Goal: Task Accomplishment & Management: Use online tool/utility

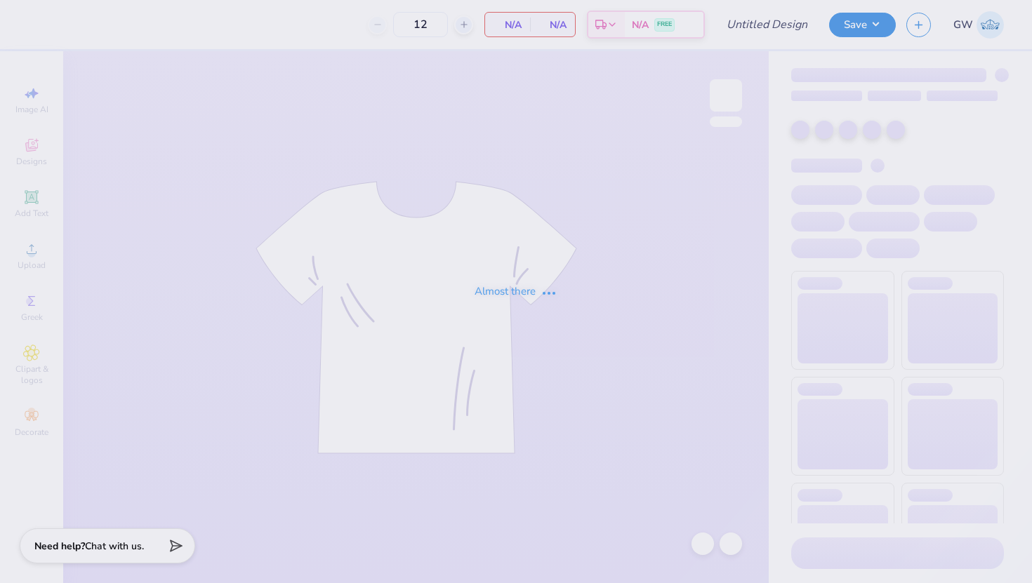
type input "AGD Dad's Weekend 25"
type input "24"
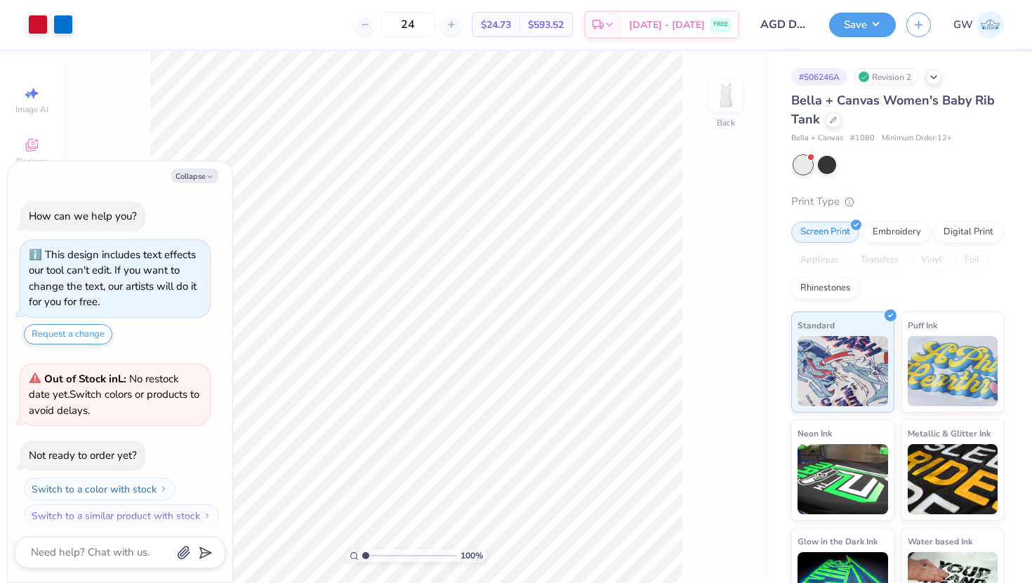
scroll to position [8, 0]
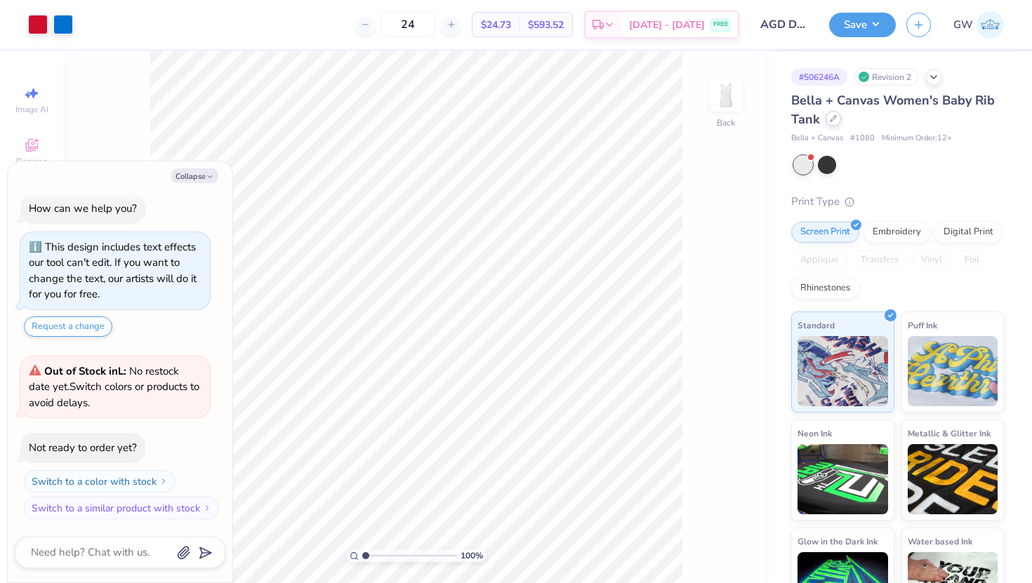
click at [835, 125] on div at bounding box center [832, 118] width 15 height 15
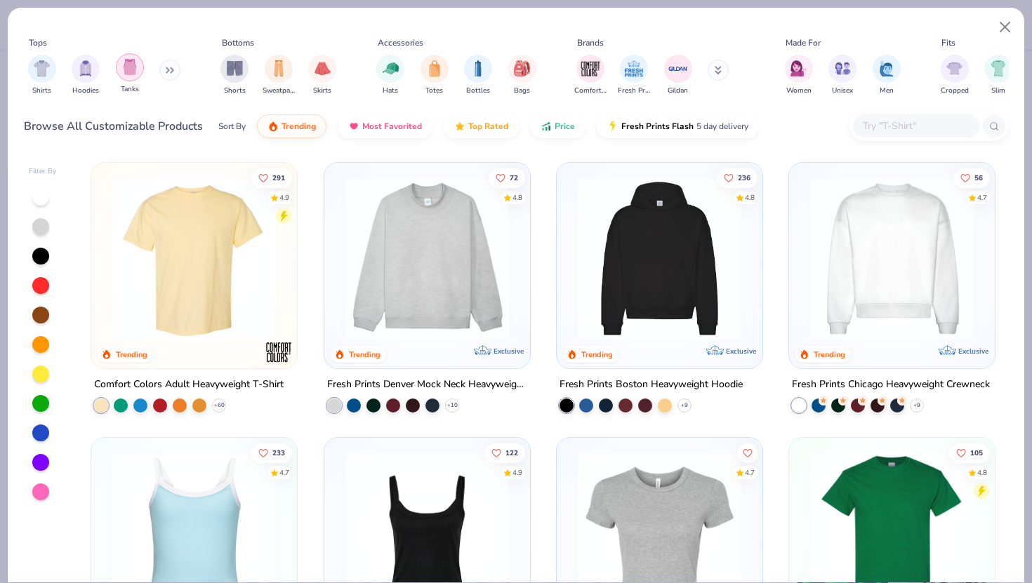
click at [128, 74] on img "filter for Tanks" at bounding box center [129, 67] width 15 height 16
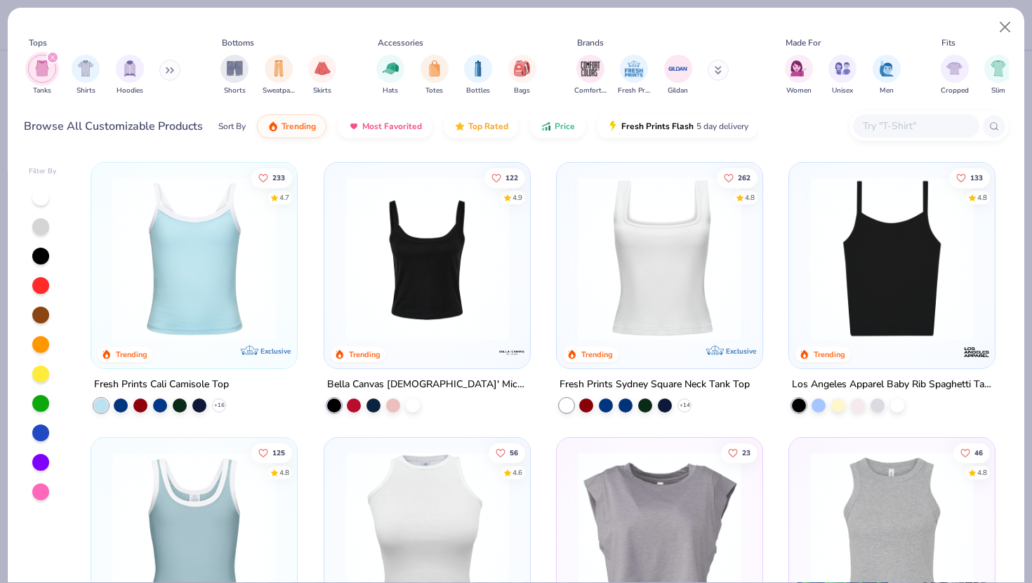
click at [594, 279] on img at bounding box center [659, 258] width 178 height 163
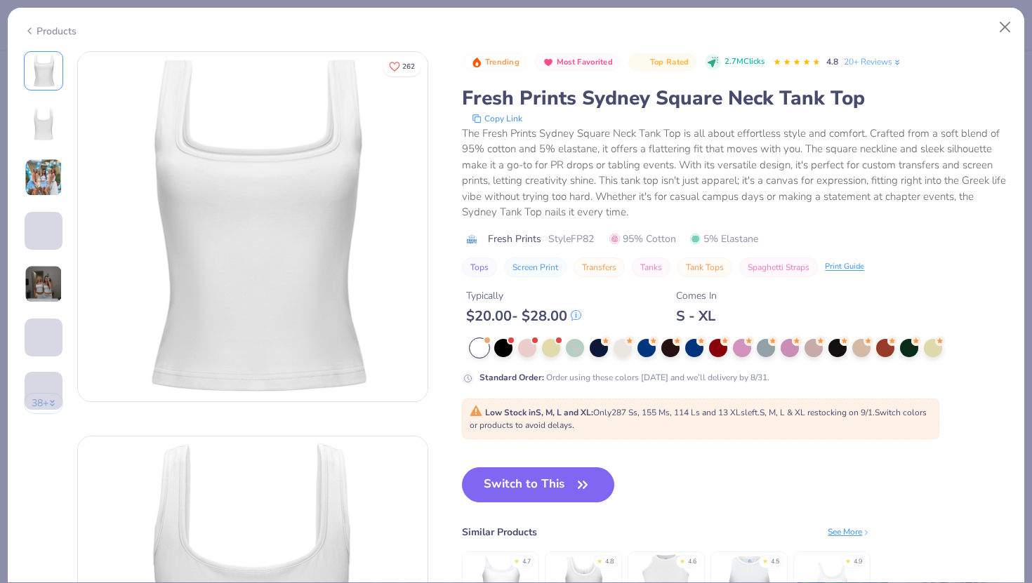
click at [481, 348] on div at bounding box center [479, 348] width 18 height 18
click at [552, 485] on button "Switch to This" at bounding box center [538, 484] width 152 height 35
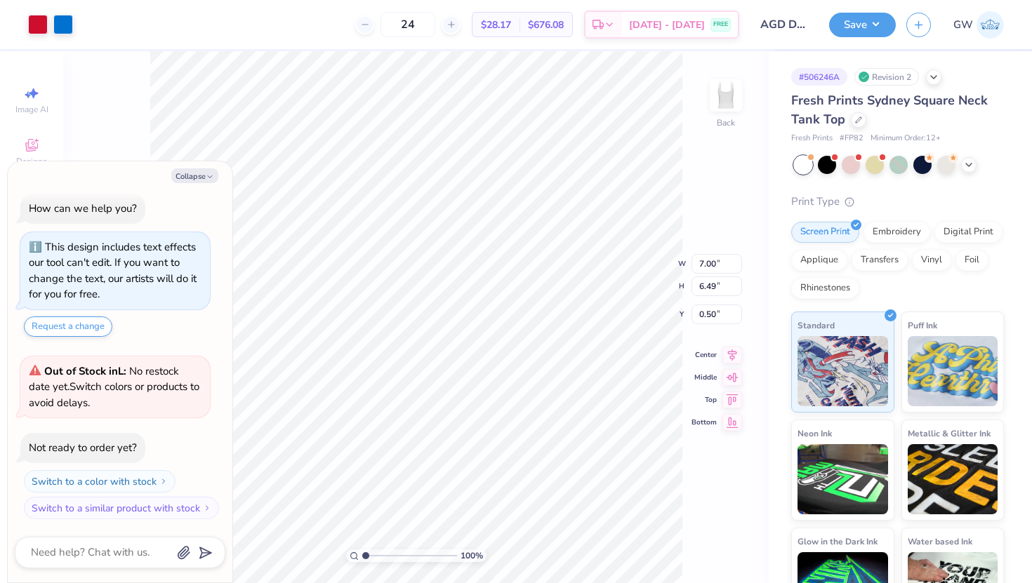
type textarea "x"
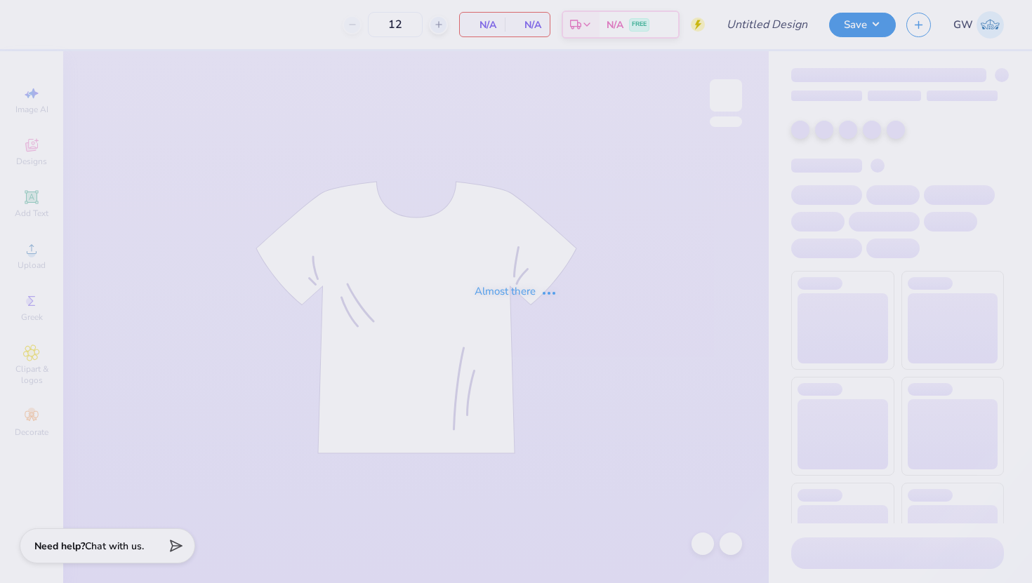
type input "AGD Dad's Weekend 25"
type input "100"
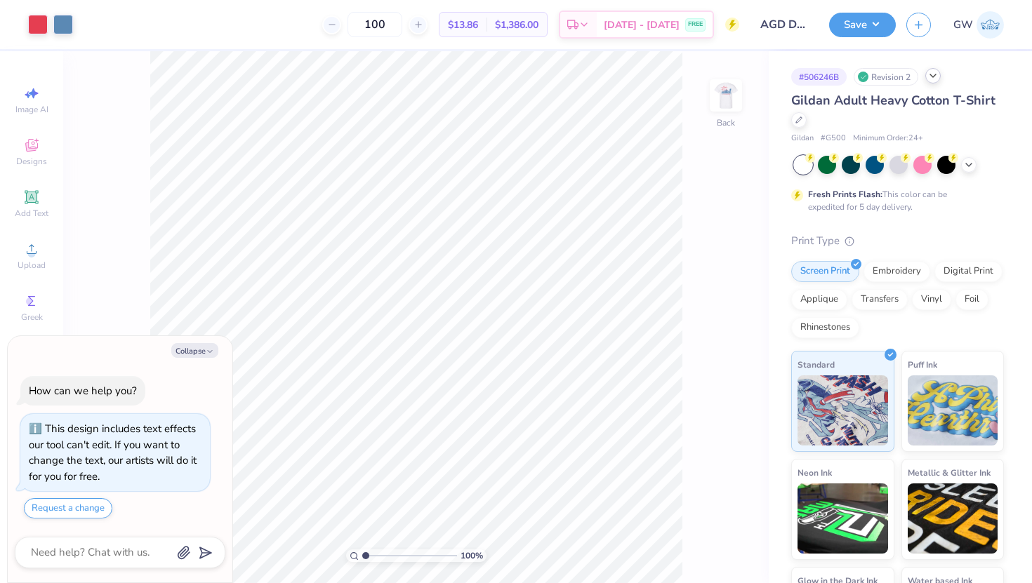
click at [934, 81] on div at bounding box center [932, 75] width 15 height 15
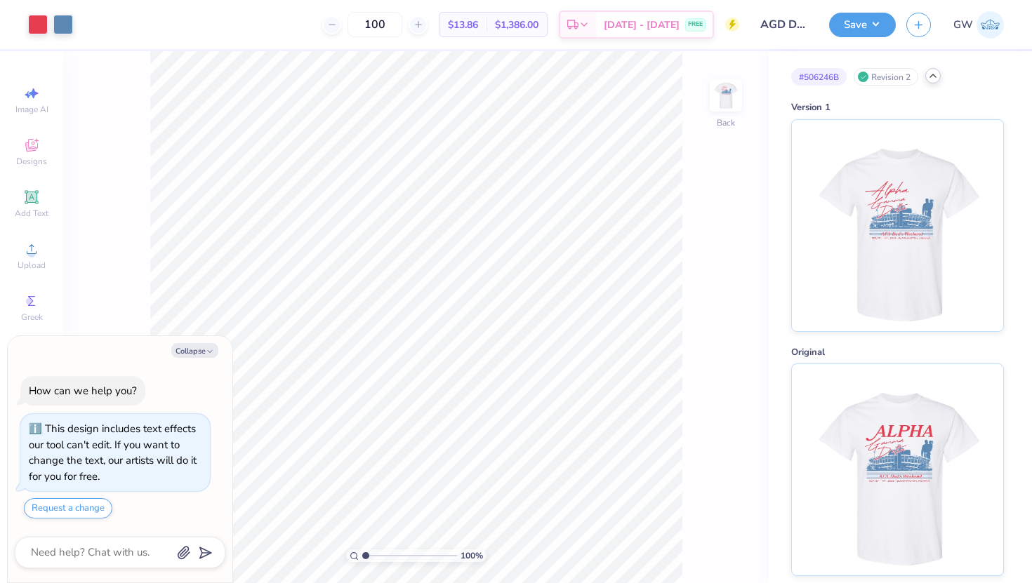
click at [930, 79] on icon at bounding box center [932, 75] width 11 height 11
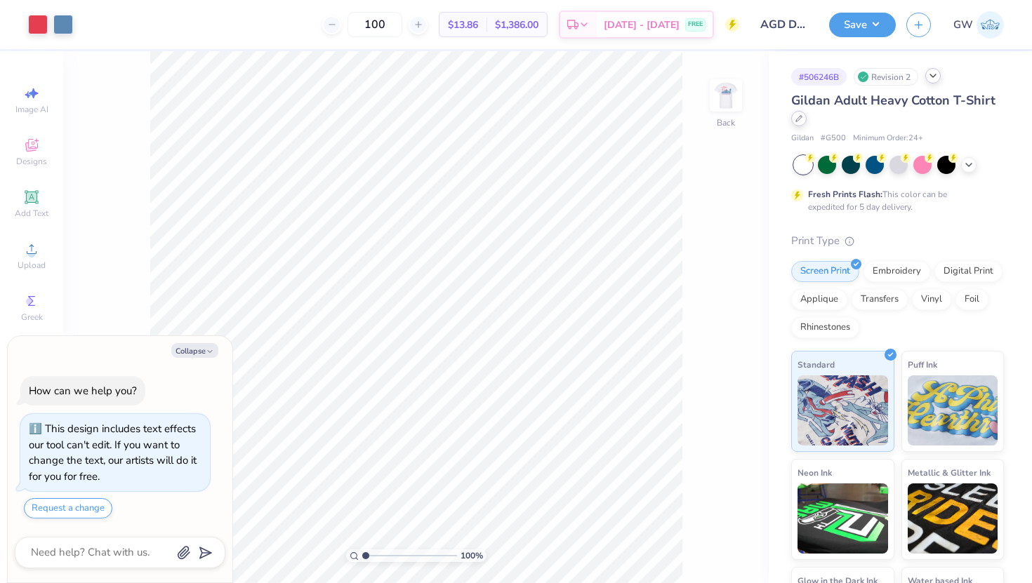
click at [795, 118] on icon at bounding box center [798, 118] width 7 height 7
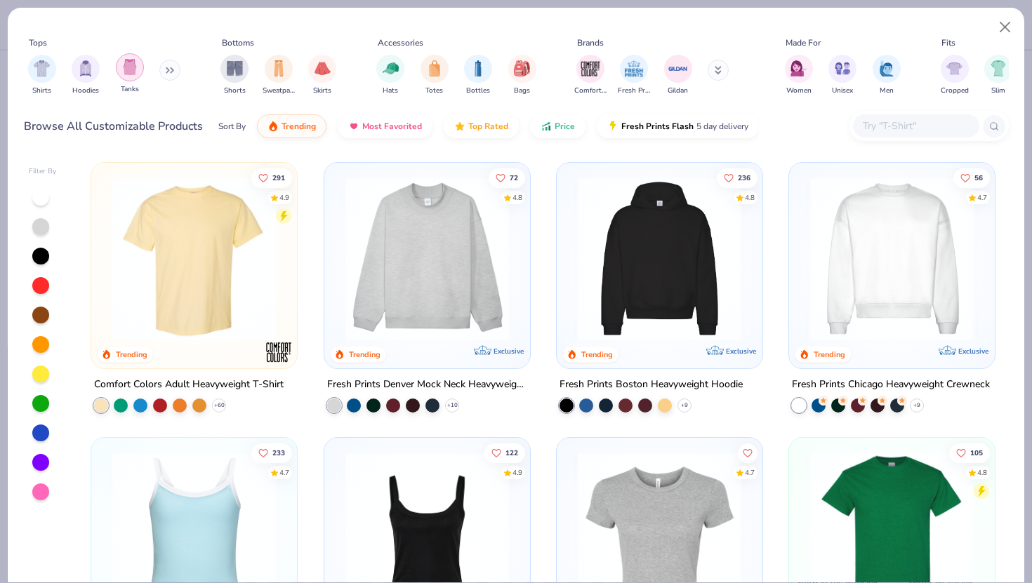
click at [124, 64] on img "filter for Tanks" at bounding box center [129, 67] width 15 height 16
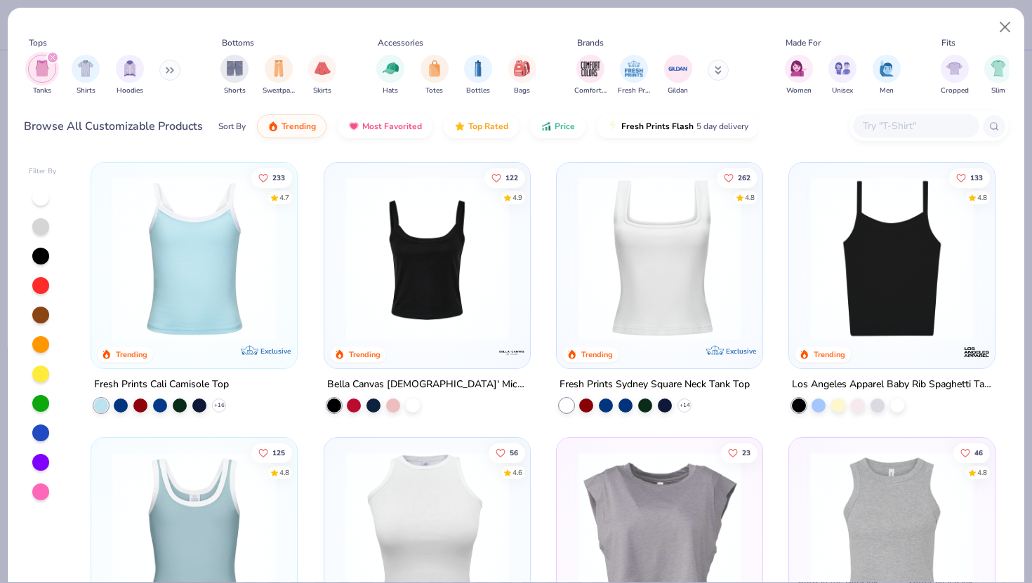
click at [648, 258] on img at bounding box center [659, 258] width 178 height 163
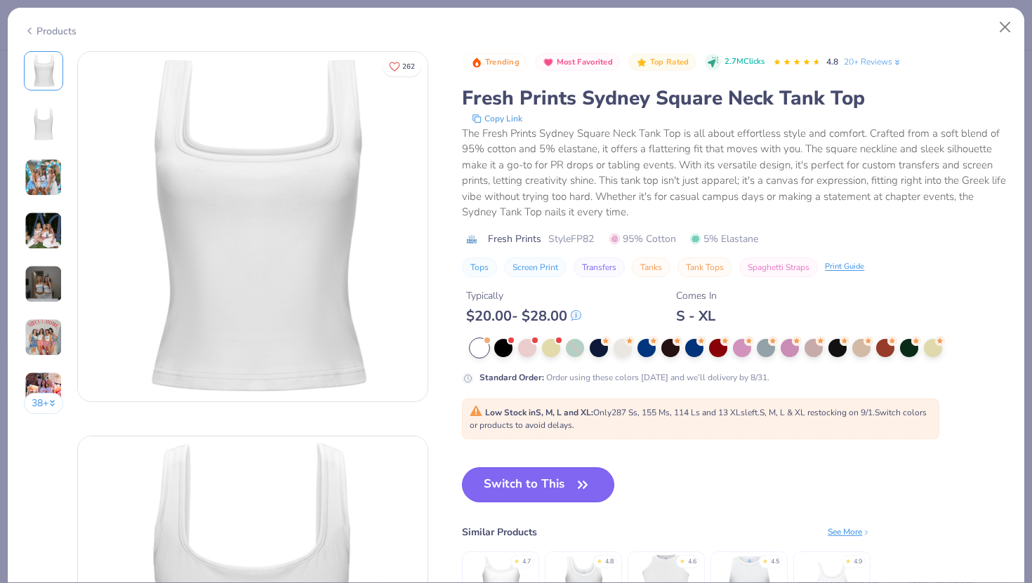
click at [523, 480] on button "Switch to This" at bounding box center [538, 484] width 152 height 35
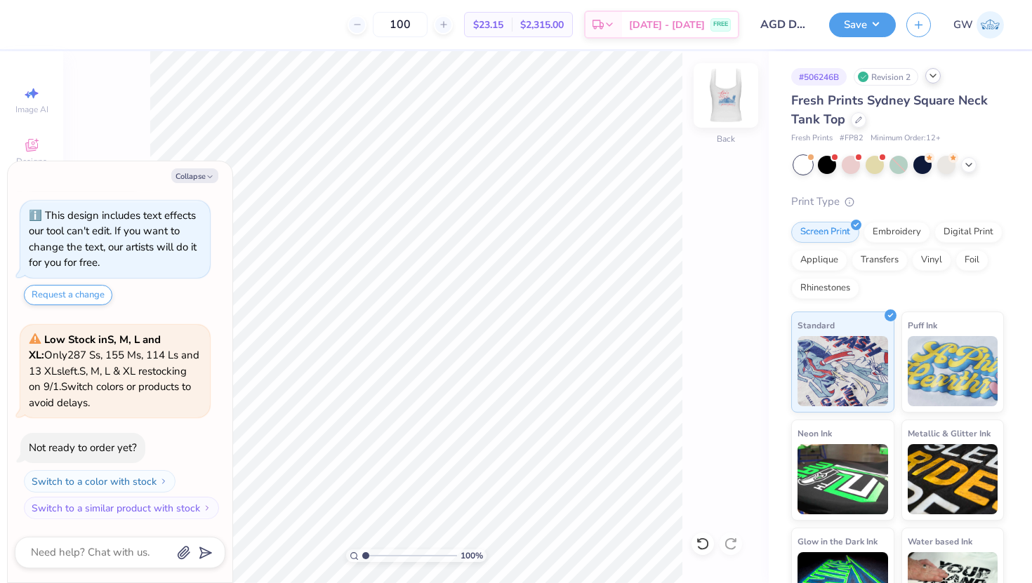
click at [733, 99] on img at bounding box center [726, 95] width 56 height 56
click at [733, 99] on img at bounding box center [726, 95] width 28 height 28
click at [709, 109] on img at bounding box center [726, 95] width 56 height 56
click at [731, 93] on img at bounding box center [726, 95] width 56 height 56
type textarea "x"
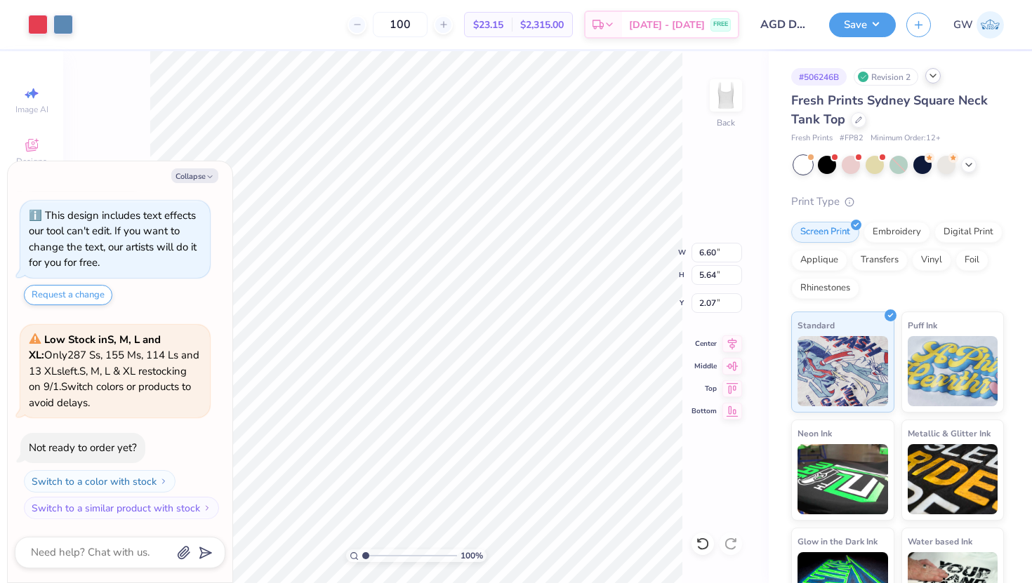
type input "0.50"
type textarea "x"
type input "7.04"
type input "6.02"
click at [869, 30] on button "Save" at bounding box center [862, 23] width 67 height 25
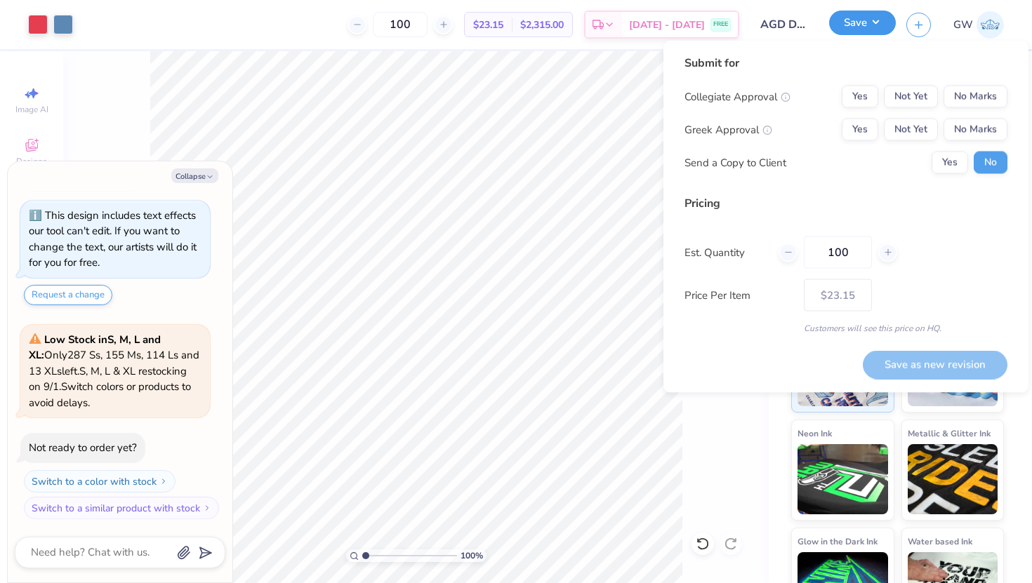
type textarea "x"
click at [958, 86] on button "No Marks" at bounding box center [975, 97] width 64 height 22
click at [877, 116] on div "Collegiate Approval Yes Not Yet No Marks Greek Approval Yes Not Yet No Marks Se…" at bounding box center [845, 130] width 323 height 88
click at [866, 131] on button "Yes" at bounding box center [859, 130] width 36 height 22
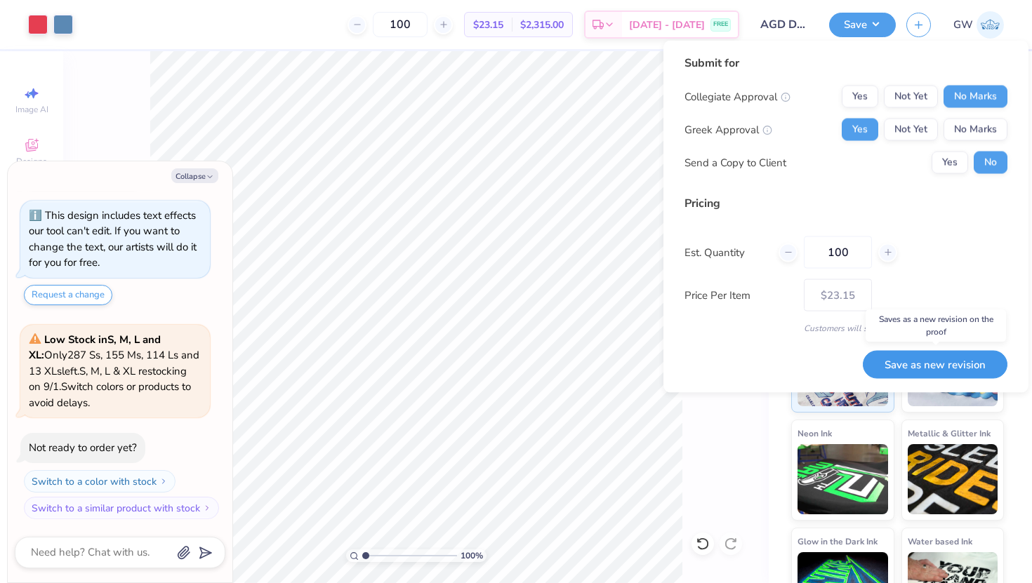
click at [924, 363] on button "Save as new revision" at bounding box center [934, 364] width 145 height 29
type input "$23.15"
type textarea "x"
